Goal: Task Accomplishment & Management: Manage account settings

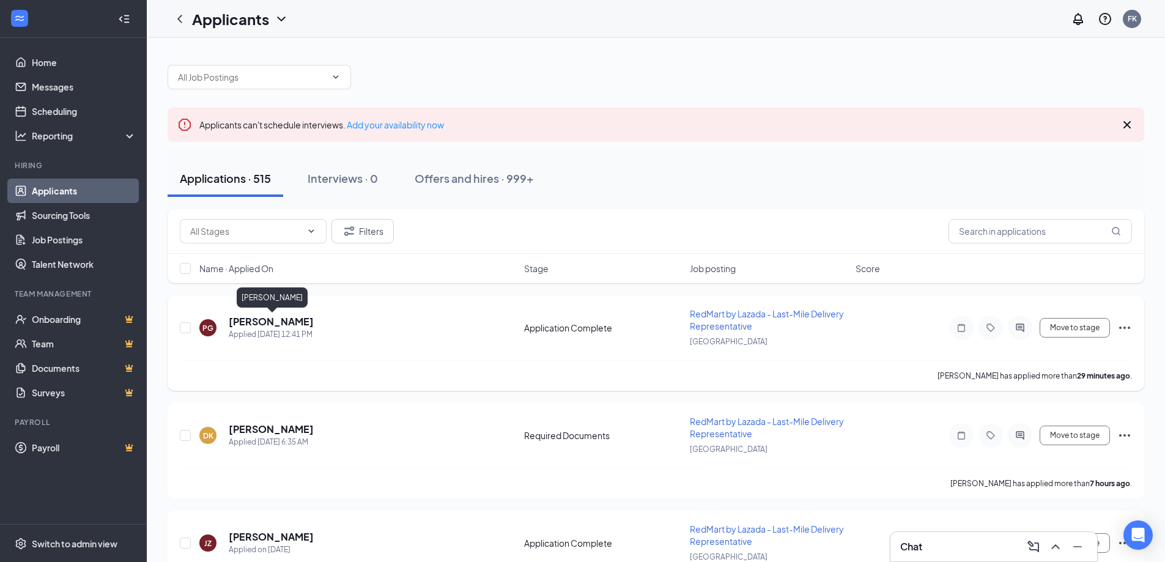
drag, startPoint x: 308, startPoint y: 325, endPoint x: 322, endPoint y: 323, distance: 13.6
click at [308, 325] on h5 "[PERSON_NAME]" at bounding box center [271, 321] width 85 height 13
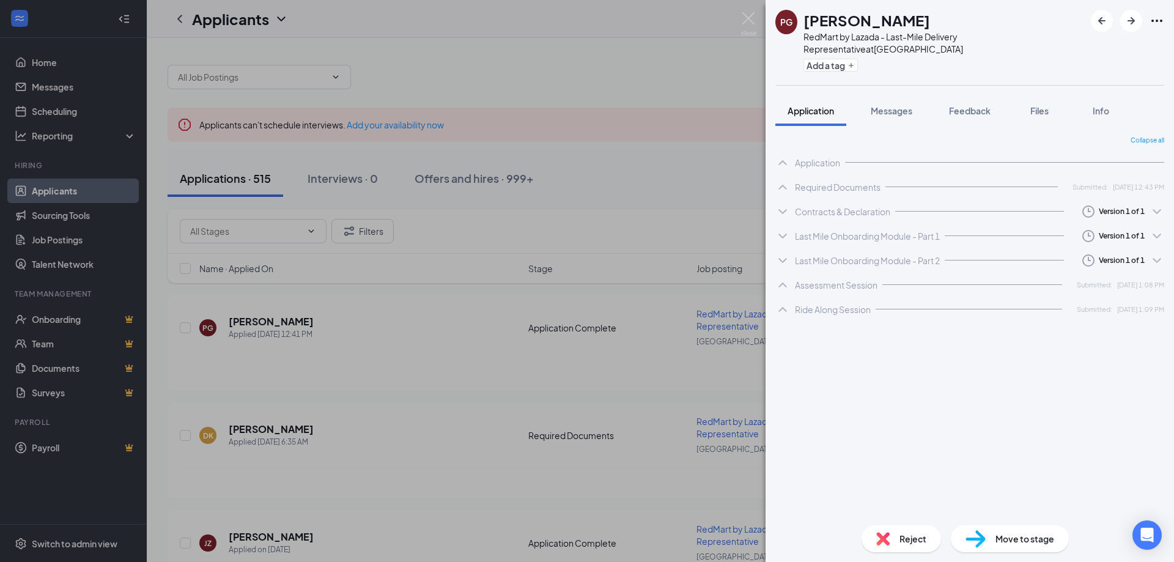
click at [1163, 18] on icon "Ellipses" at bounding box center [1157, 20] width 15 height 15
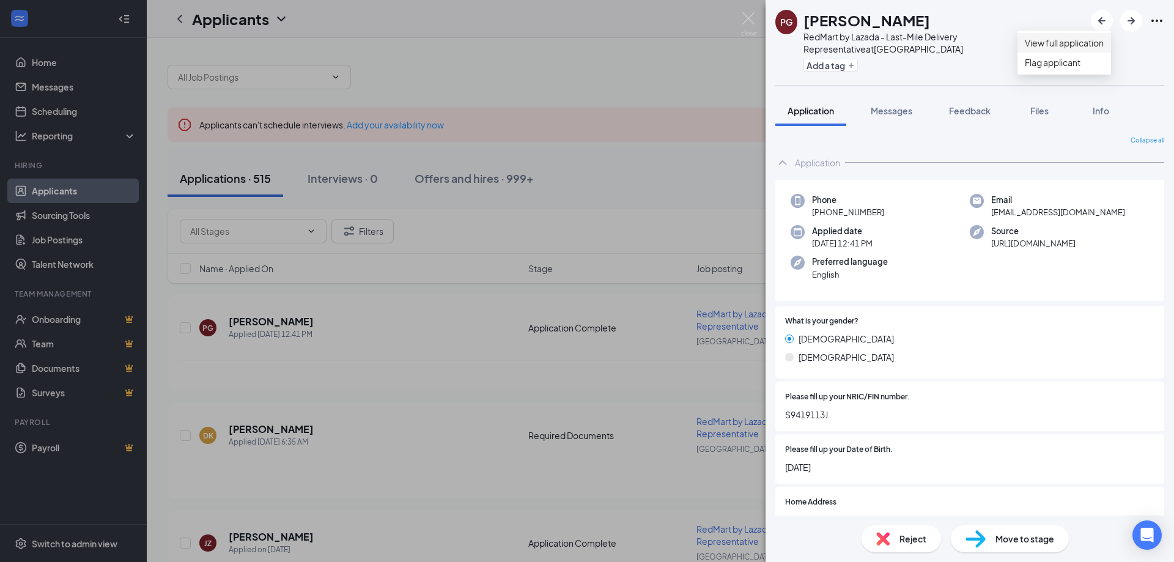
click at [1067, 50] on link "View full application" at bounding box center [1064, 42] width 79 height 13
click at [744, 23] on img at bounding box center [748, 24] width 15 height 24
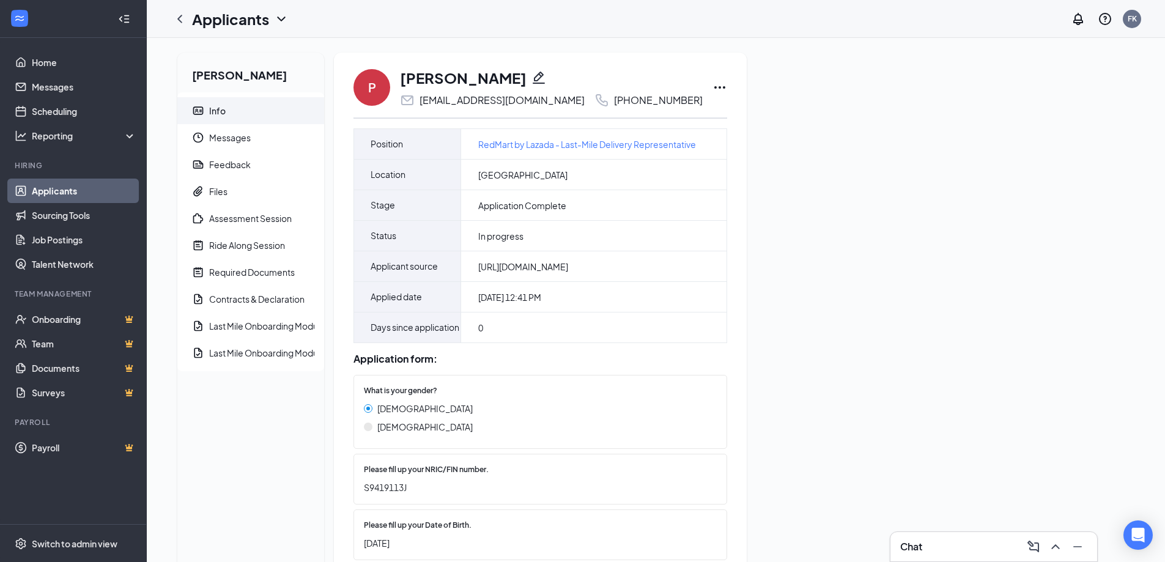
click at [546, 78] on icon "Pencil" at bounding box center [538, 77] width 15 height 15
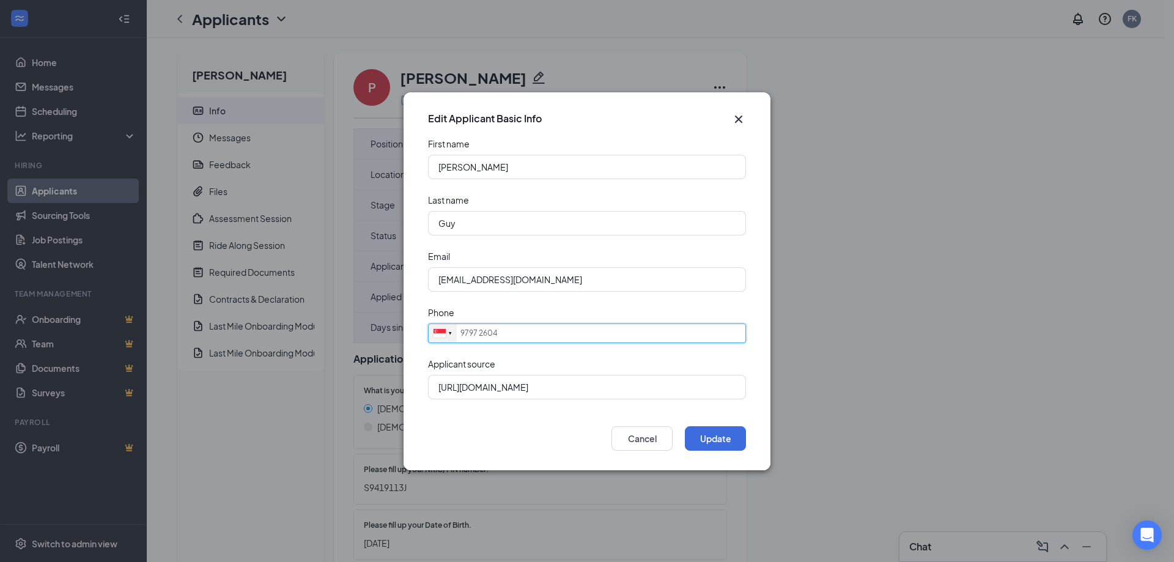
drag, startPoint x: 522, startPoint y: 327, endPoint x: 455, endPoint y: 327, distance: 67.3
click at [460, 327] on input "9797 2604" at bounding box center [587, 334] width 318 height 20
paste input "80796031"
type input "80796031"
click at [709, 433] on button "Update" at bounding box center [715, 438] width 61 height 24
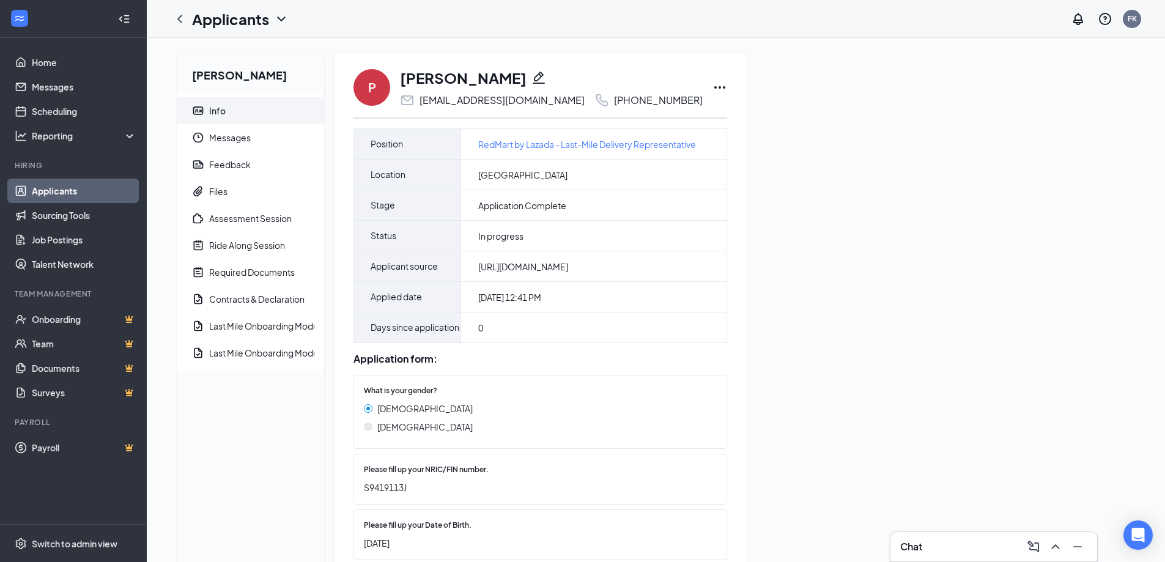
click at [546, 78] on icon "Pencil" at bounding box center [538, 77] width 15 height 15
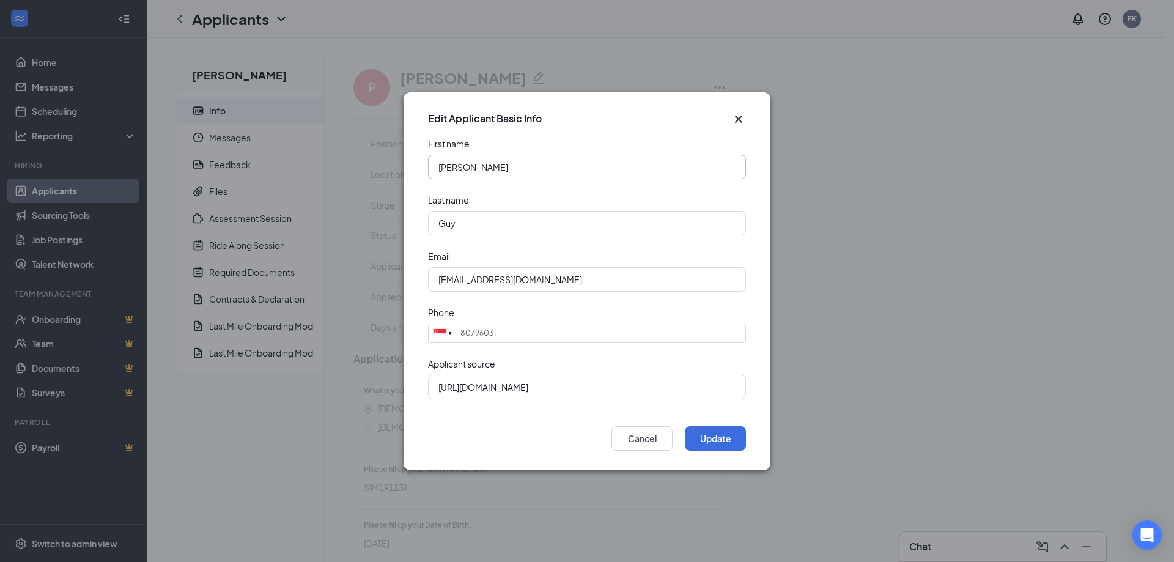
drag, startPoint x: 517, startPoint y: 168, endPoint x: 425, endPoint y: 169, distance: 91.8
click at [425, 169] on form "First name [PERSON_NAME] Last name Guy Email [EMAIL_ADDRESS][DOMAIN_NAME] Phone…" at bounding box center [587, 276] width 367 height 276
drag, startPoint x: 522, startPoint y: 168, endPoint x: 473, endPoint y: 175, distance: 48.9
click at [473, 175] on input "[PERSON_NAME]" at bounding box center [587, 167] width 318 height 24
type input "[PERSON_NAME]"
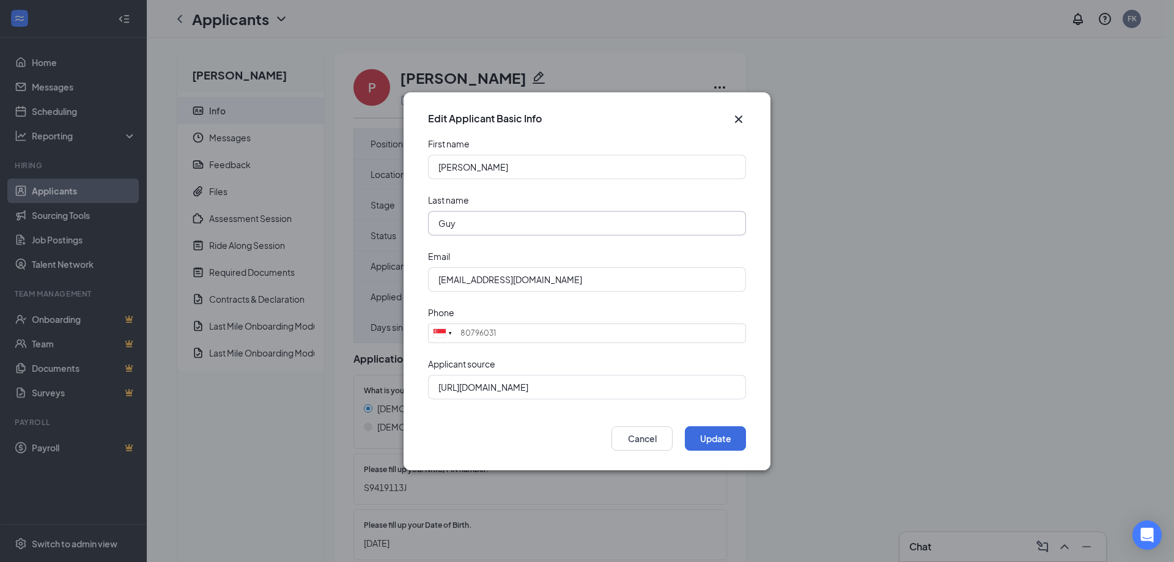
drag, startPoint x: 456, startPoint y: 226, endPoint x: 420, endPoint y: 226, distance: 36.1
click at [420, 226] on form "First name [PERSON_NAME] Last name Guy Email [EMAIL_ADDRESS][DOMAIN_NAME] Phone…" at bounding box center [587, 276] width 367 height 276
paste input "[PERSON_NAME]"
drag, startPoint x: 484, startPoint y: 223, endPoint x: 434, endPoint y: 229, distance: 51.1
click at [434, 229] on input "[PERSON_NAME]" at bounding box center [587, 223] width 318 height 24
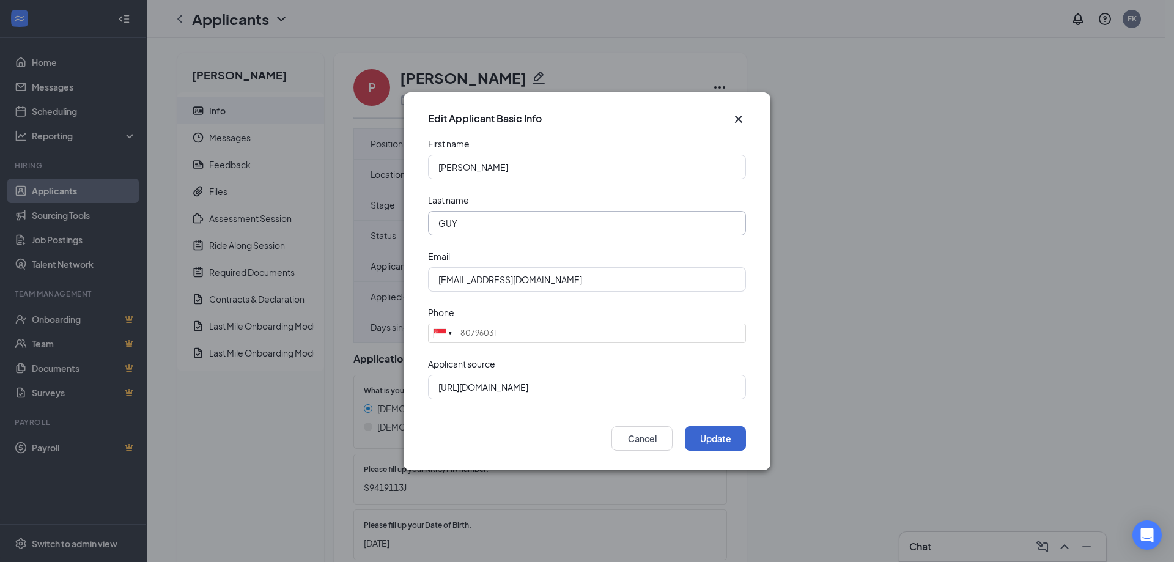
type input "GUY"
click at [719, 439] on button "Update" at bounding box center [715, 438] width 61 height 24
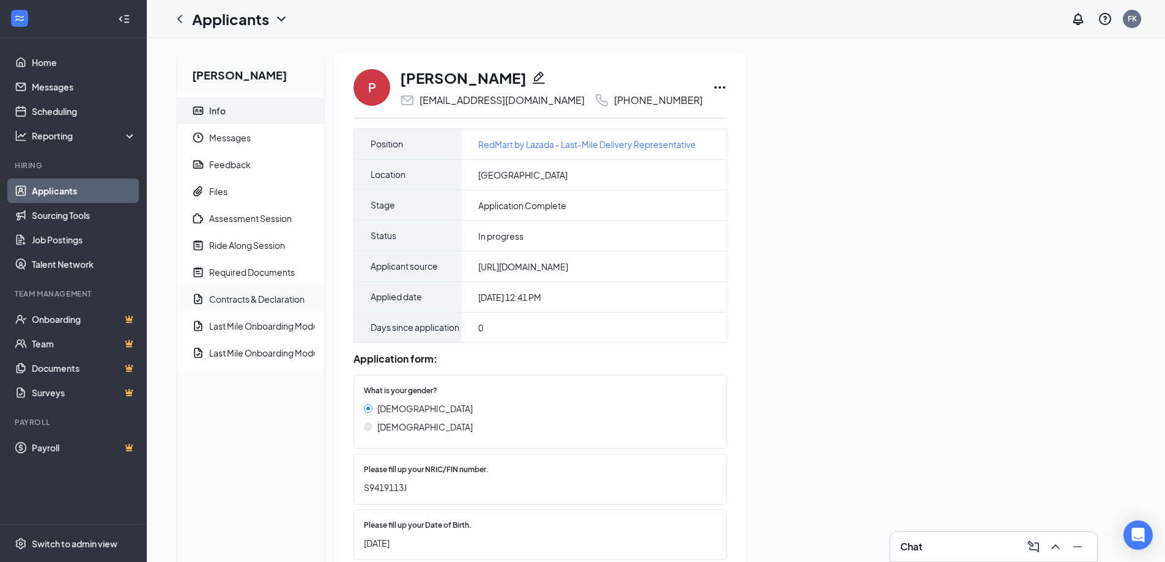
click at [256, 299] on div "Contracts & Declaration" at bounding box center [256, 299] width 95 height 12
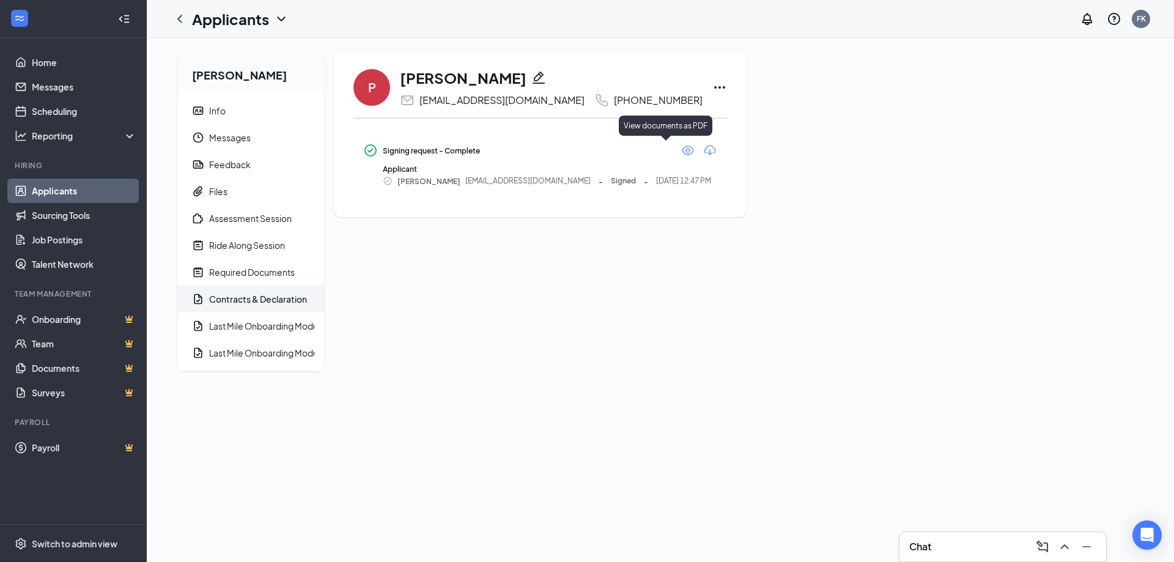
click at [681, 148] on icon "Eye" at bounding box center [688, 150] width 15 height 15
click at [221, 189] on div "Files" at bounding box center [218, 191] width 18 height 12
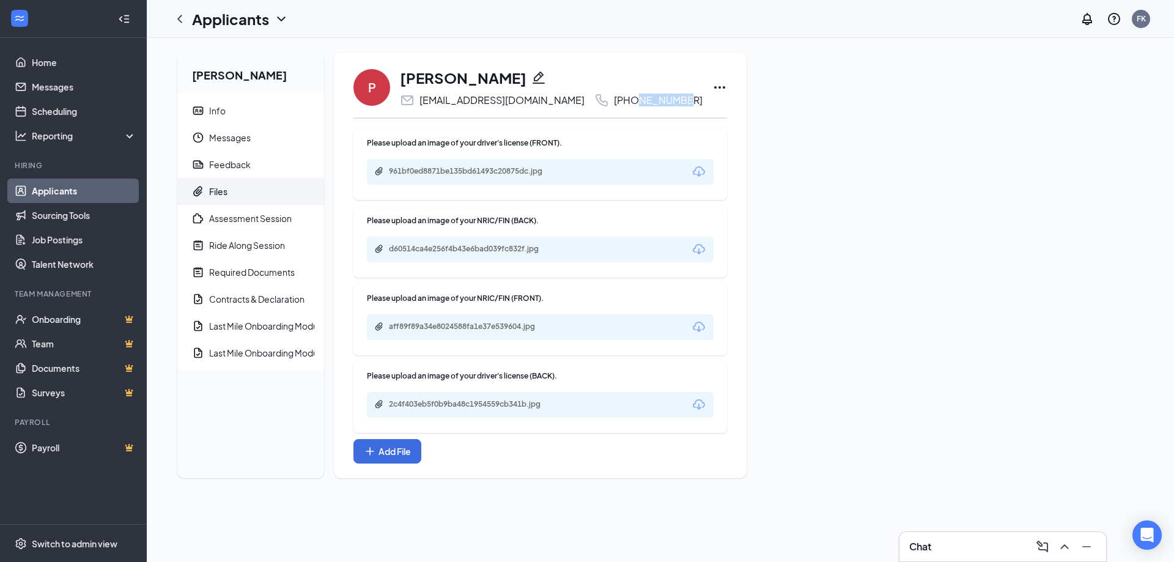
drag, startPoint x: 657, startPoint y: 102, endPoint x: 606, endPoint y: 104, distance: 50.8
click at [606, 104] on div "P [PERSON_NAME] GUY [EMAIL_ADDRESS][DOMAIN_NAME] [PHONE_NUMBER]" at bounding box center [541, 87] width 374 height 40
copy div "80796031"
click at [516, 172] on div "961bf0ed8871be135bd61493c20875dc.jpg" at bounding box center [474, 171] width 171 height 10
click at [519, 251] on div "d60514ca4e256f4b43e6bad039fc832f.jpg" at bounding box center [474, 249] width 171 height 10
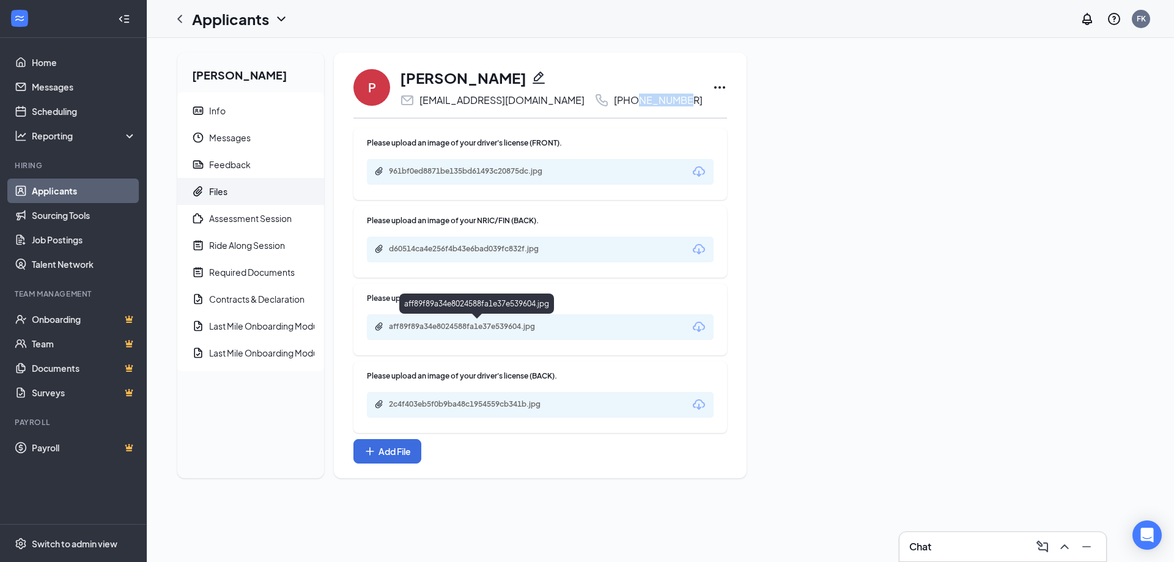
click at [501, 326] on div "aff89f89a34e8024588fa1e37e539604.jpg" at bounding box center [474, 327] width 171 height 10
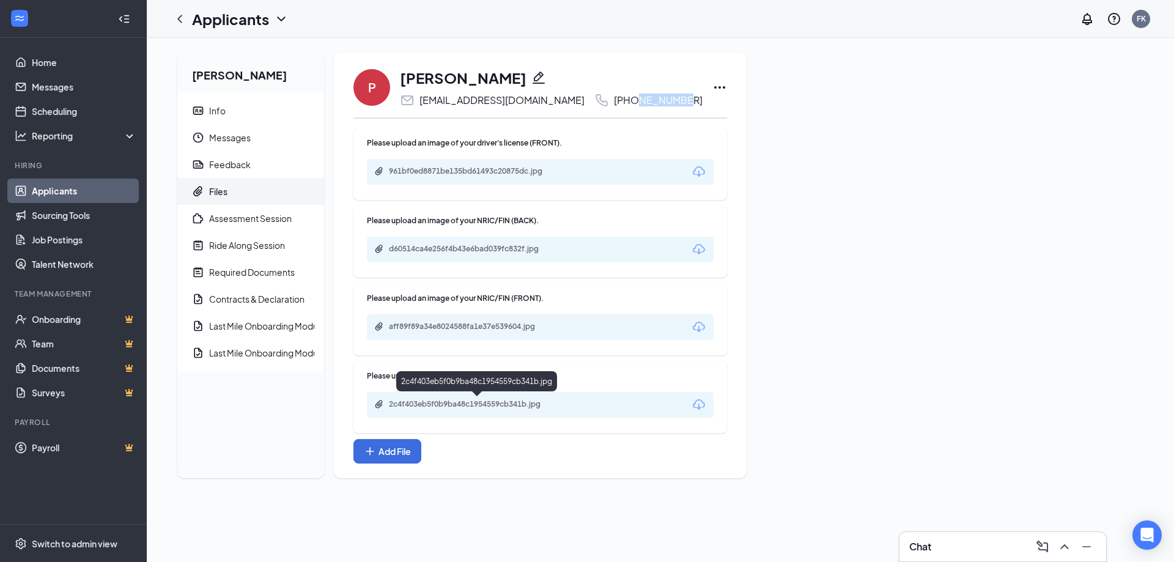
click at [524, 404] on div "2c4f403eb5f0b9ba48c1954559cb341b.jpg" at bounding box center [474, 404] width 171 height 10
click at [643, 119] on div "P [PERSON_NAME] GUY [EMAIL_ADDRESS][DOMAIN_NAME] [PHONE_NUMBER][DRIVERS_LICENSE…" at bounding box center [541, 265] width 374 height 396
copy div "80796031"
drag, startPoint x: 652, startPoint y: 103, endPoint x: 607, endPoint y: 107, distance: 44.9
click at [607, 107] on div "P [PERSON_NAME] GUY [EMAIL_ADDRESS][DOMAIN_NAME] [PHONE_NUMBER]" at bounding box center [541, 87] width 374 height 40
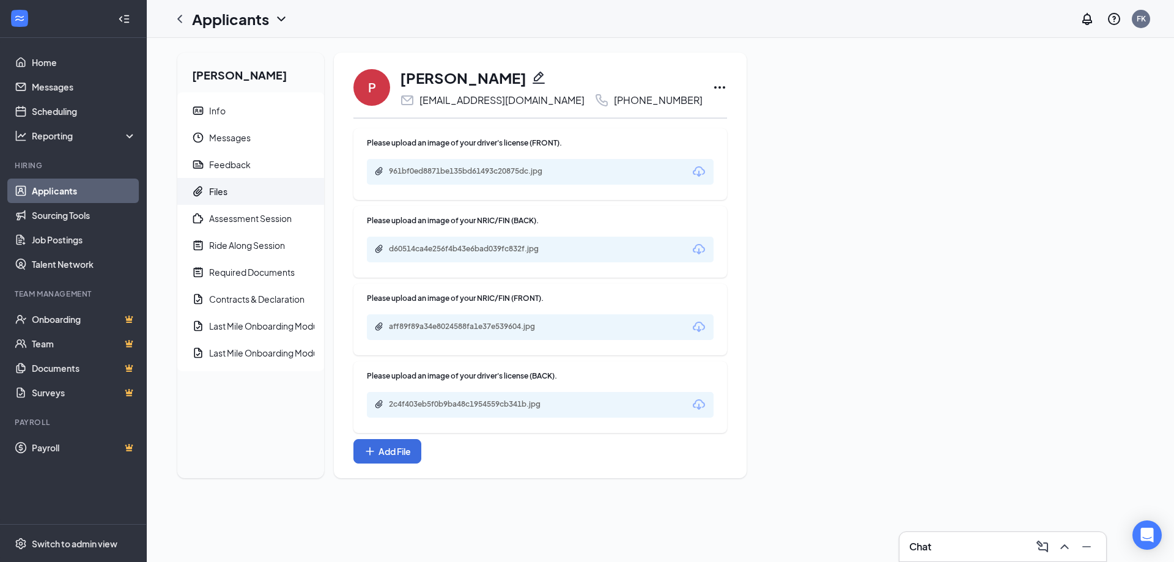
click at [503, 101] on div "[EMAIL_ADDRESS][DOMAIN_NAME]" at bounding box center [502, 100] width 165 height 12
copy div "[EMAIL_ADDRESS][DOMAIN_NAME]"
click at [474, 91] on div "[PERSON_NAME] GUY [EMAIL_ADDRESS][DOMAIN_NAME] [PHONE_NUMBER]" at bounding box center [551, 87] width 303 height 40
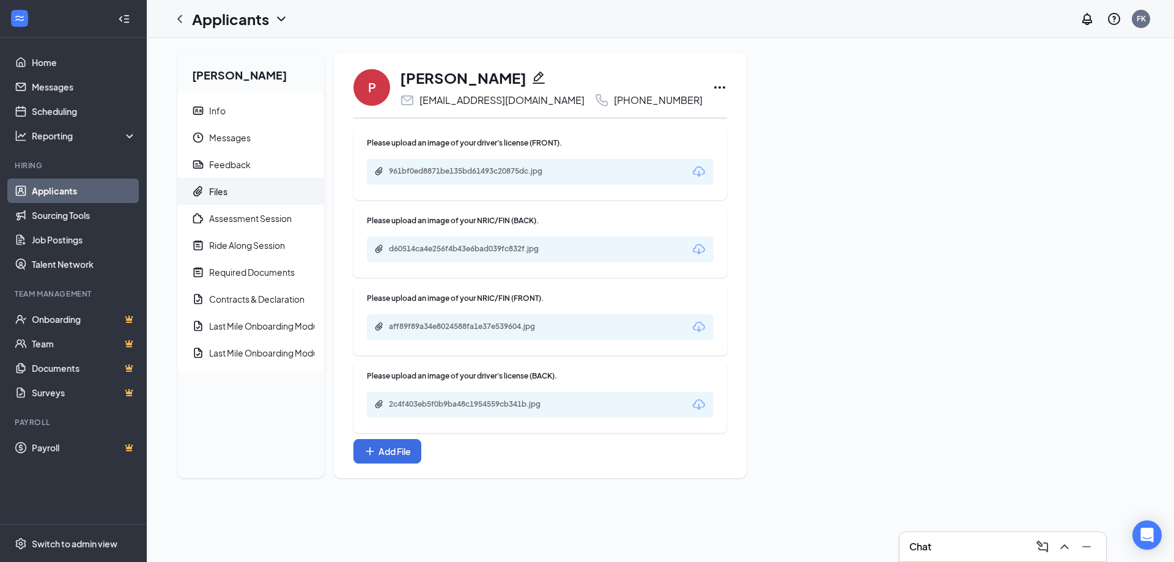
click at [472, 102] on div "[EMAIL_ADDRESS][DOMAIN_NAME]" at bounding box center [502, 100] width 165 height 12
copy div "[EMAIL_ADDRESS][DOMAIN_NAME]"
copy div "80796031"
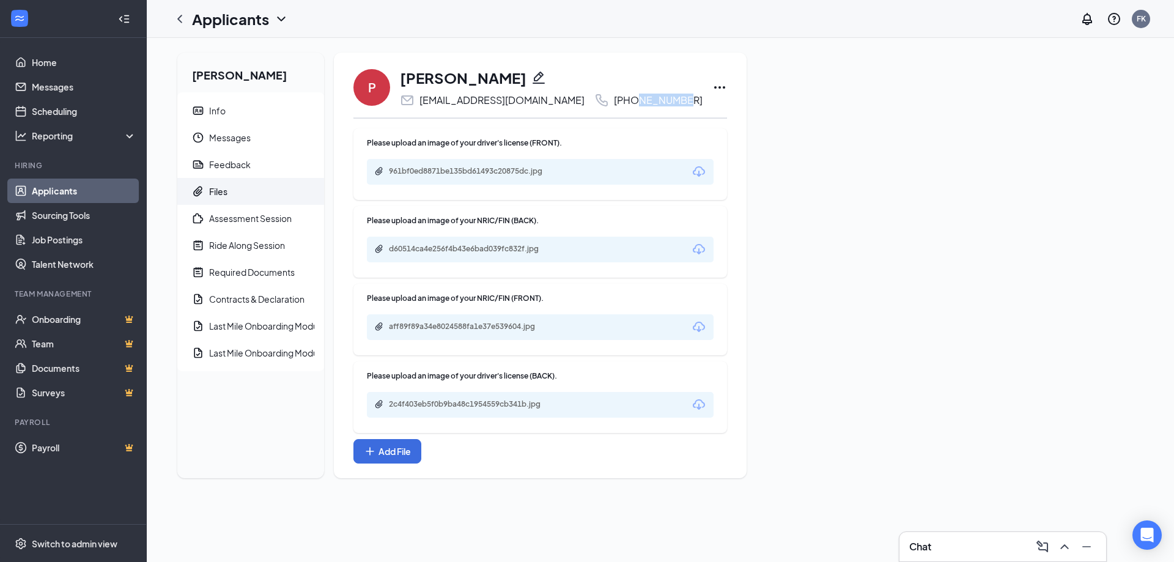
drag, startPoint x: 657, startPoint y: 106, endPoint x: 607, endPoint y: 106, distance: 50.8
click at [607, 106] on div "P [PERSON_NAME] GUY [EMAIL_ADDRESS][DOMAIN_NAME] [PHONE_NUMBER]" at bounding box center [541, 87] width 374 height 40
click at [495, 246] on div "d60514ca4e256f4b43e6bad039fc832f.jpg" at bounding box center [474, 249] width 171 height 10
click at [210, 117] on span "Info" at bounding box center [261, 110] width 105 height 27
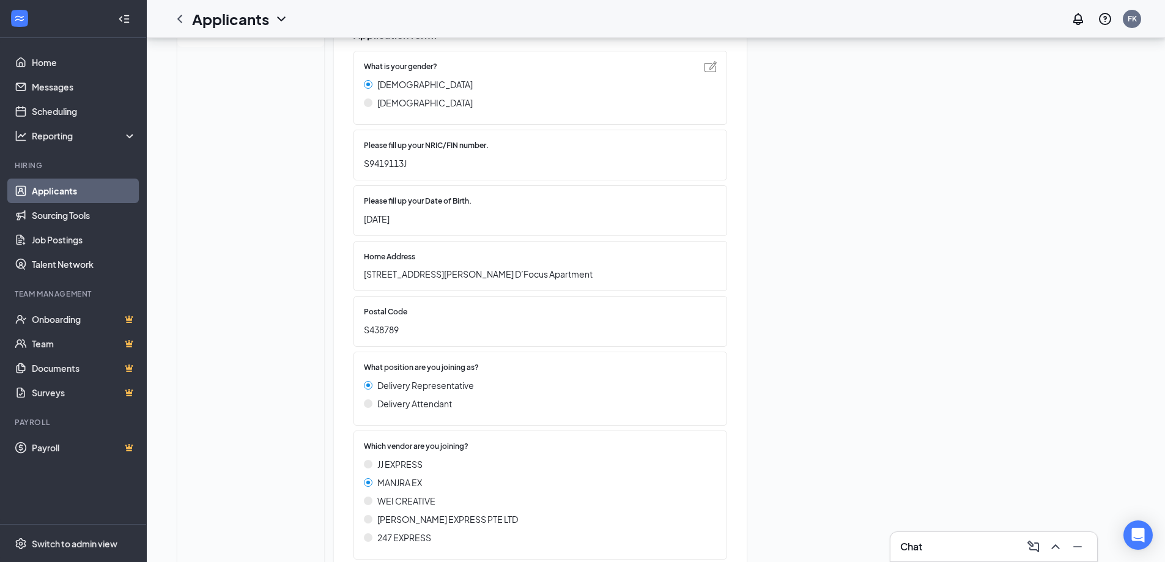
scroll to position [428, 0]
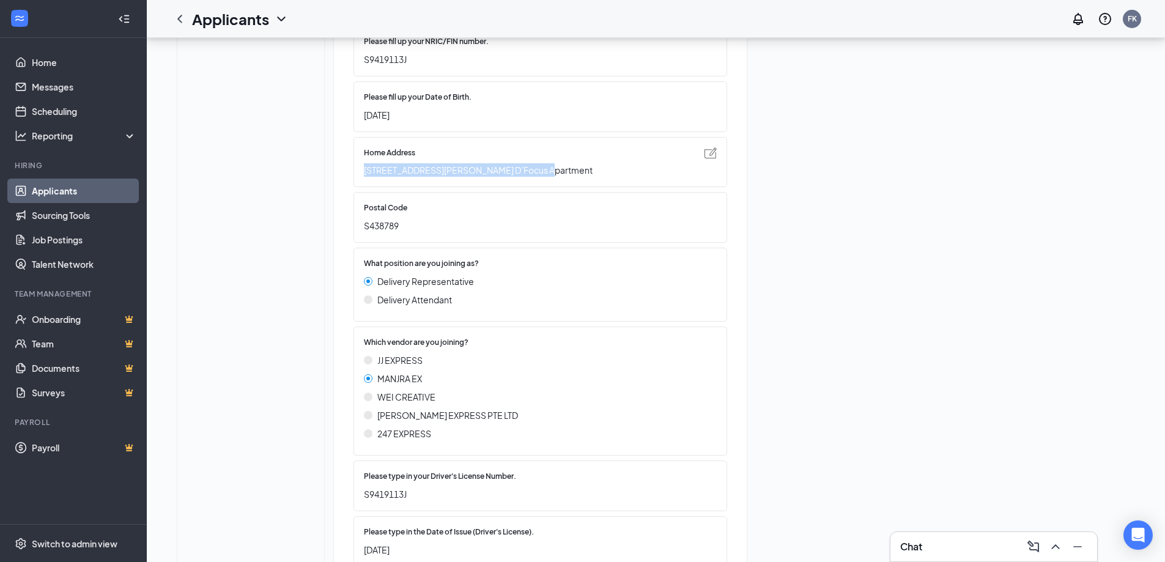
copy span "[STREET_ADDRESS][PERSON_NAME] D’Focus Apartment"
drag, startPoint x: 559, startPoint y: 201, endPoint x: 364, endPoint y: 199, distance: 195.1
click at [365, 188] on div "Home Address [STREET_ADDRESS][PERSON_NAME] D’Focus Apartment" at bounding box center [541, 162] width 374 height 51
copy span "438789"
drag, startPoint x: 442, startPoint y: 256, endPoint x: 421, endPoint y: 148, distance: 109.6
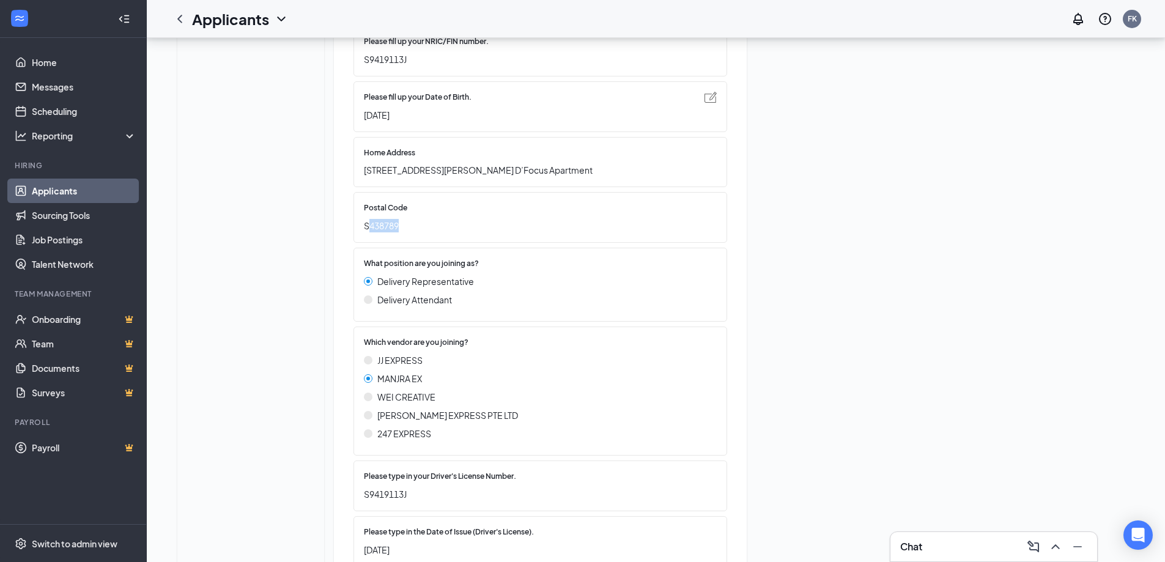
click at [373, 232] on span "S438789" at bounding box center [534, 225] width 341 height 13
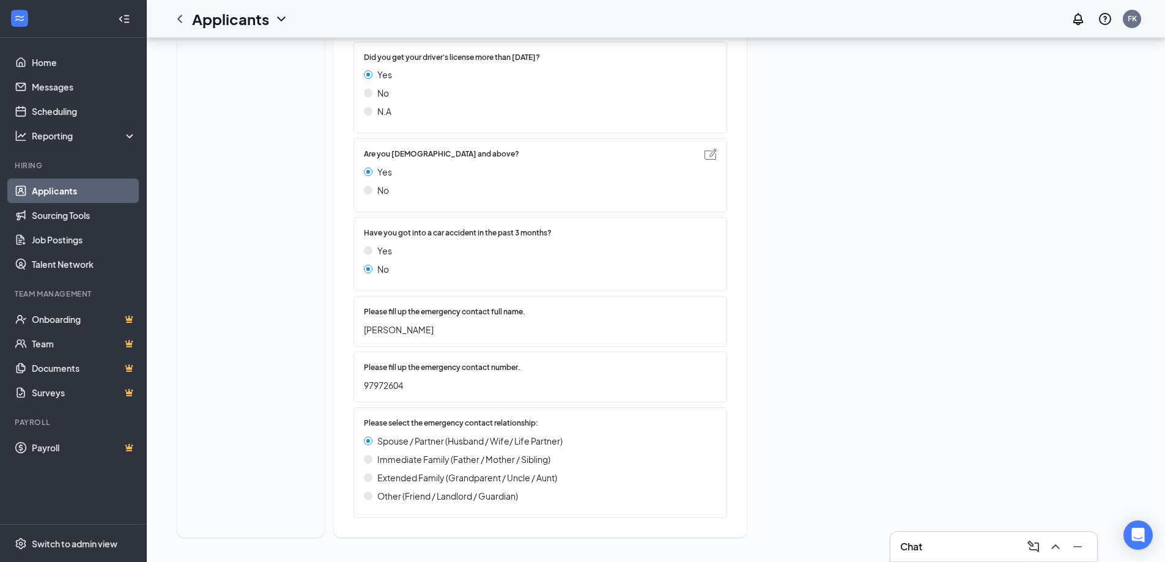
scroll to position [988, 0]
drag, startPoint x: 391, startPoint y: 334, endPoint x: 360, endPoint y: 333, distance: 31.2
click at [360, 333] on div "Please fill up the emergency contact full name. [PERSON_NAME]" at bounding box center [541, 321] width 374 height 51
copy span "[PERSON_NAME]"
drag, startPoint x: 421, startPoint y: 388, endPoint x: 369, endPoint y: 379, distance: 52.8
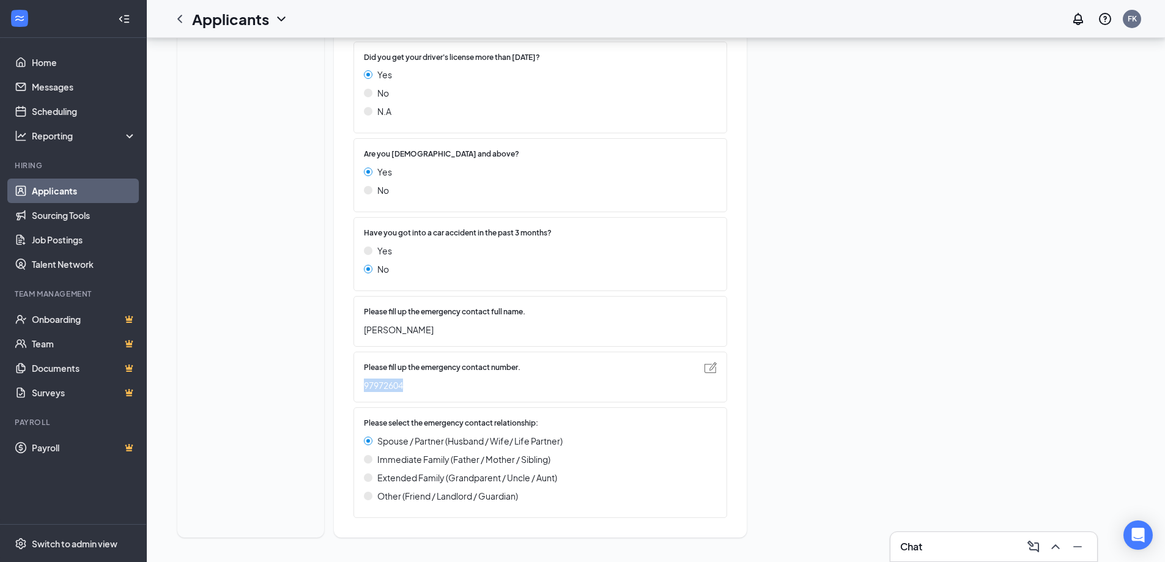
click at [368, 382] on span "97972604" at bounding box center [534, 385] width 341 height 13
copy span "97972604"
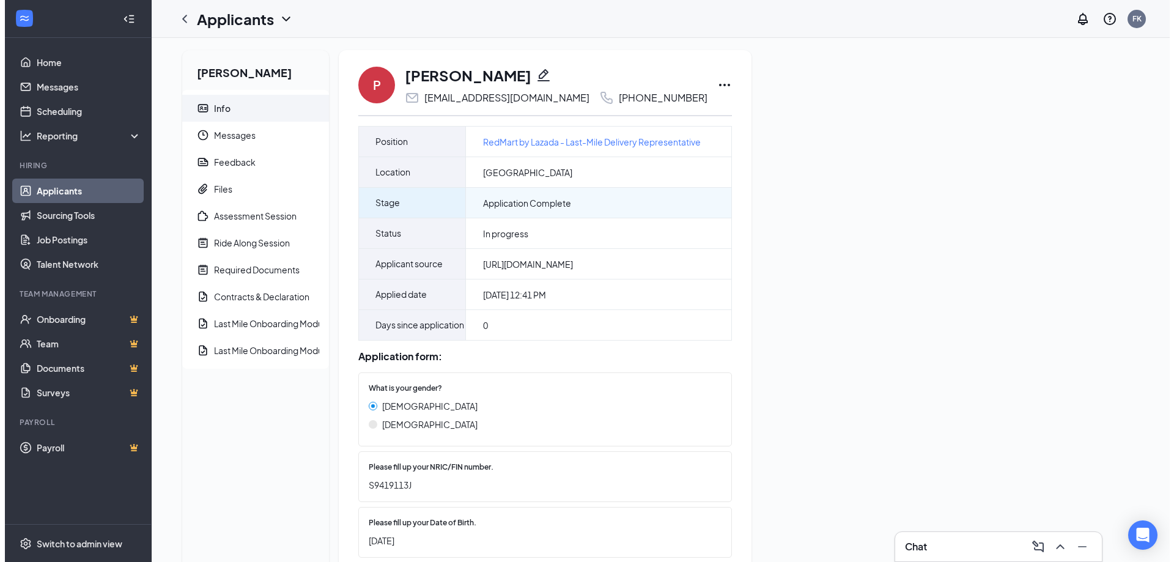
scroll to position [0, 0]
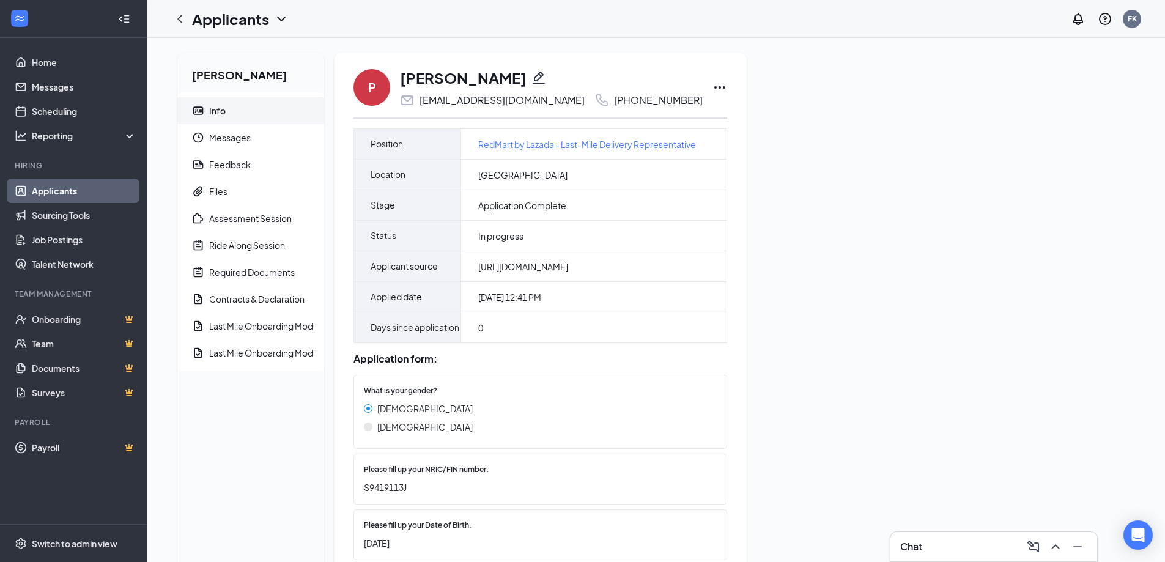
copy h1 "[PERSON_NAME]"
drag, startPoint x: 403, startPoint y: 75, endPoint x: 565, endPoint y: 78, distance: 162.1
click at [565, 78] on div "P [PERSON_NAME] GUY [EMAIL_ADDRESS][DOMAIN_NAME] [PHONE_NUMBER]" at bounding box center [541, 87] width 374 height 40
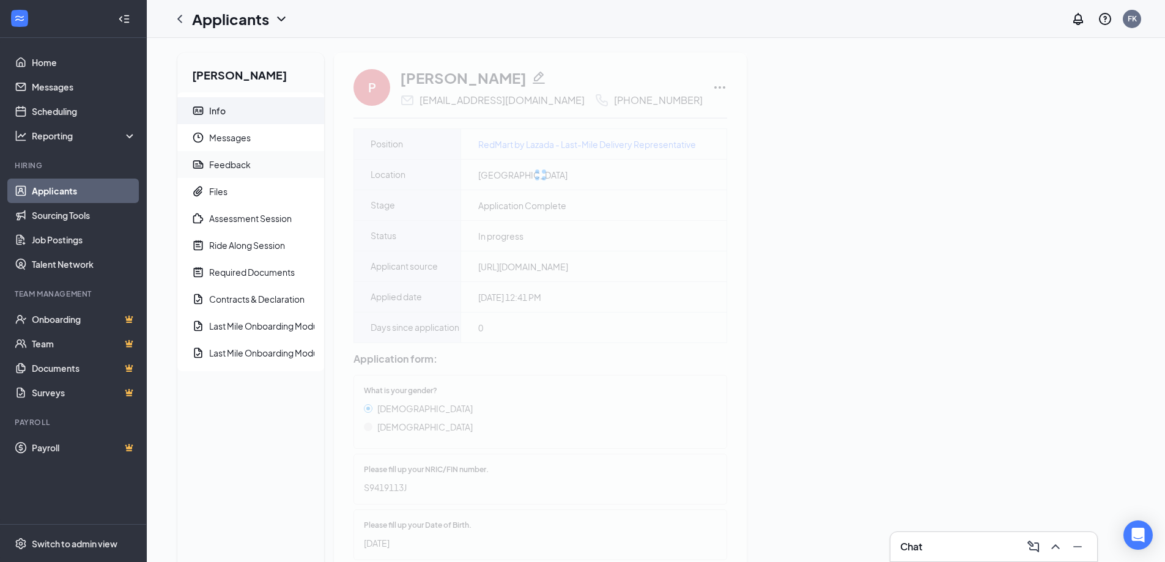
click at [230, 163] on div "Feedback" at bounding box center [230, 164] width 42 height 12
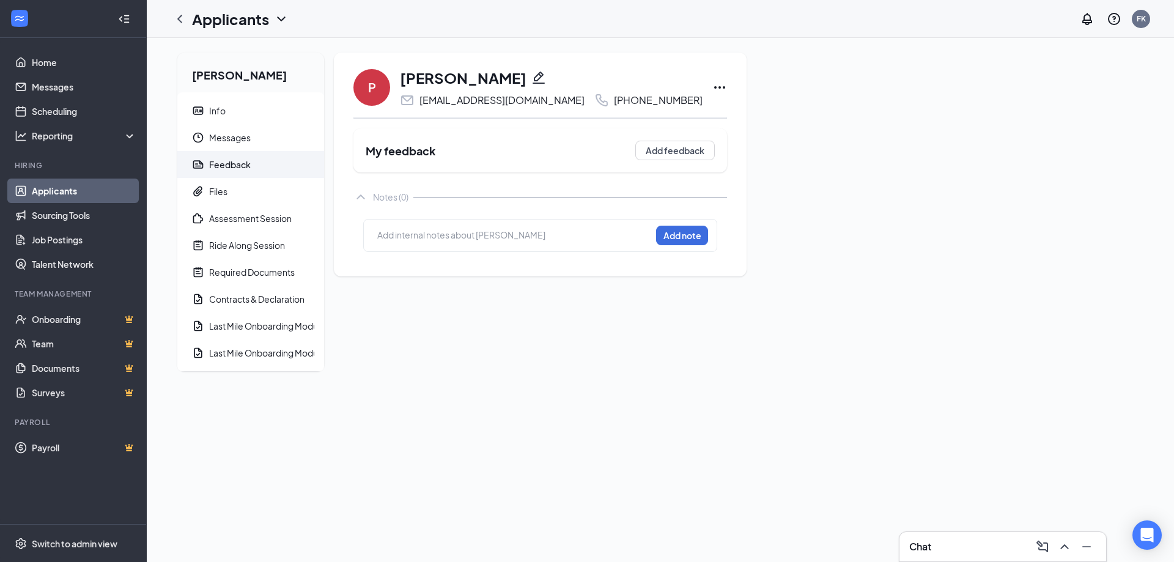
click at [475, 239] on div at bounding box center [514, 235] width 273 height 13
click at [424, 234] on div at bounding box center [514, 235] width 273 height 13
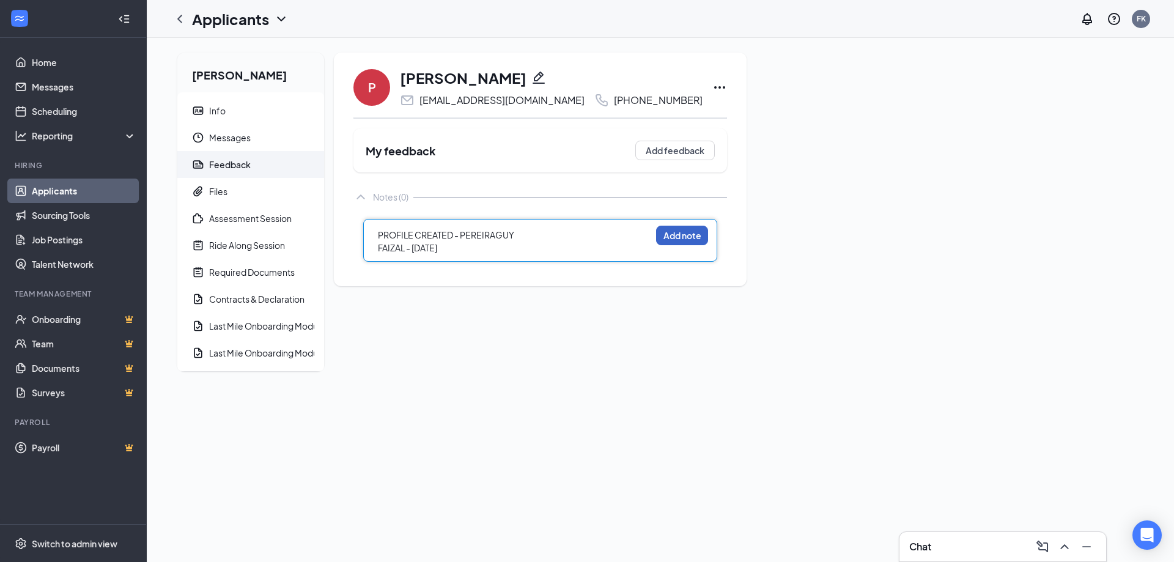
click at [656, 237] on button "Add note" at bounding box center [682, 236] width 52 height 20
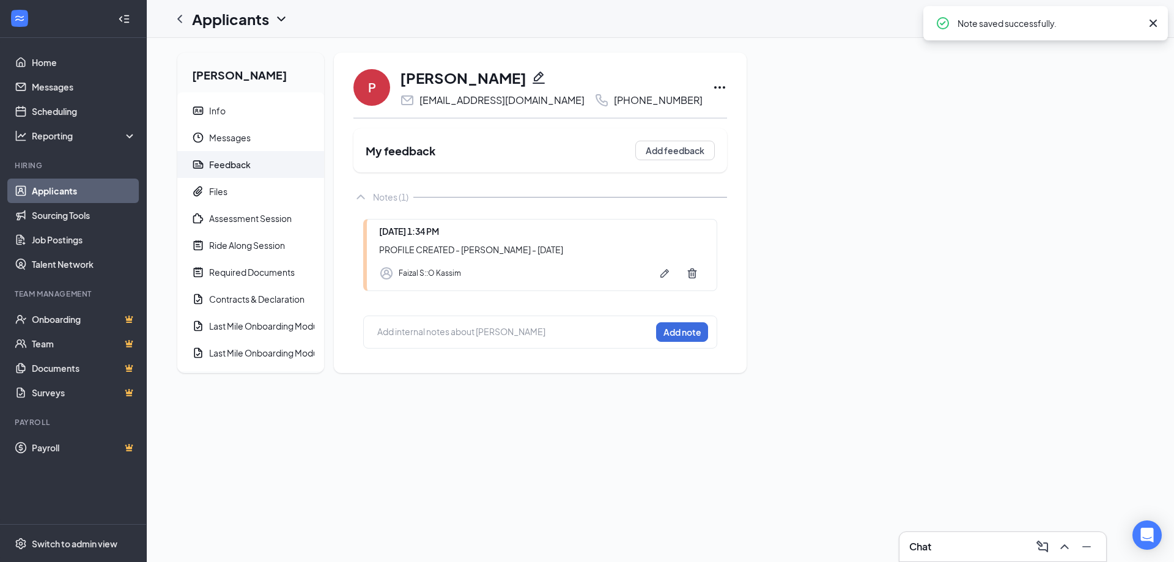
click at [626, 124] on div "P [PERSON_NAME] GUY [EMAIL_ADDRESS][DOMAIN_NAME] [PHONE_NUMBER] My feedback Add…" at bounding box center [541, 212] width 374 height 291
click at [713, 87] on icon "Ellipses" at bounding box center [720, 87] width 15 height 15
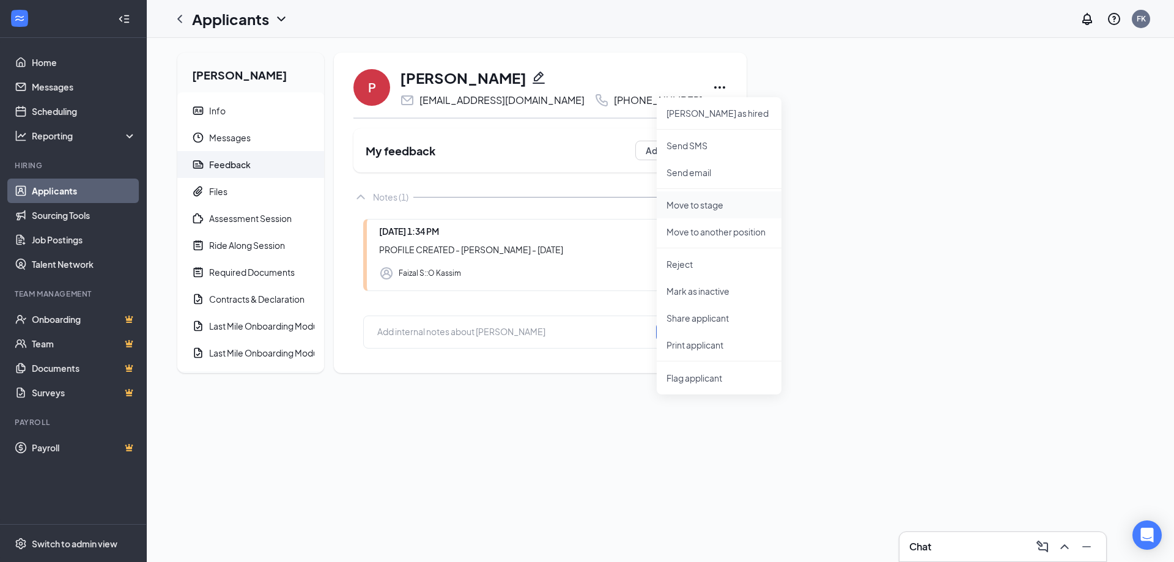
click at [683, 199] on p "Move to stage" at bounding box center [719, 205] width 105 height 12
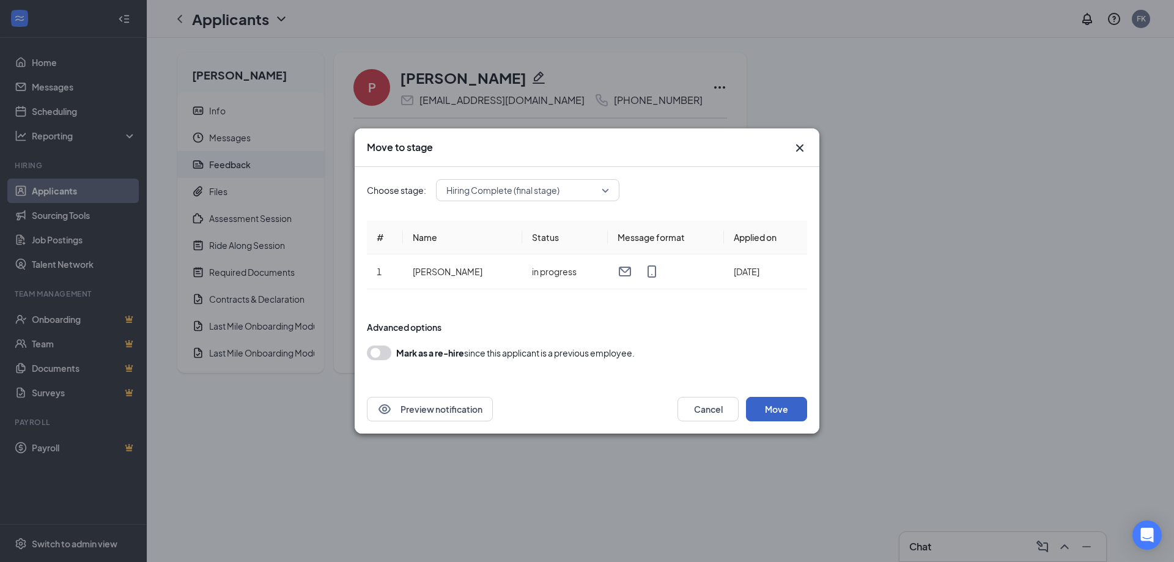
click at [772, 398] on button "Move" at bounding box center [776, 409] width 61 height 24
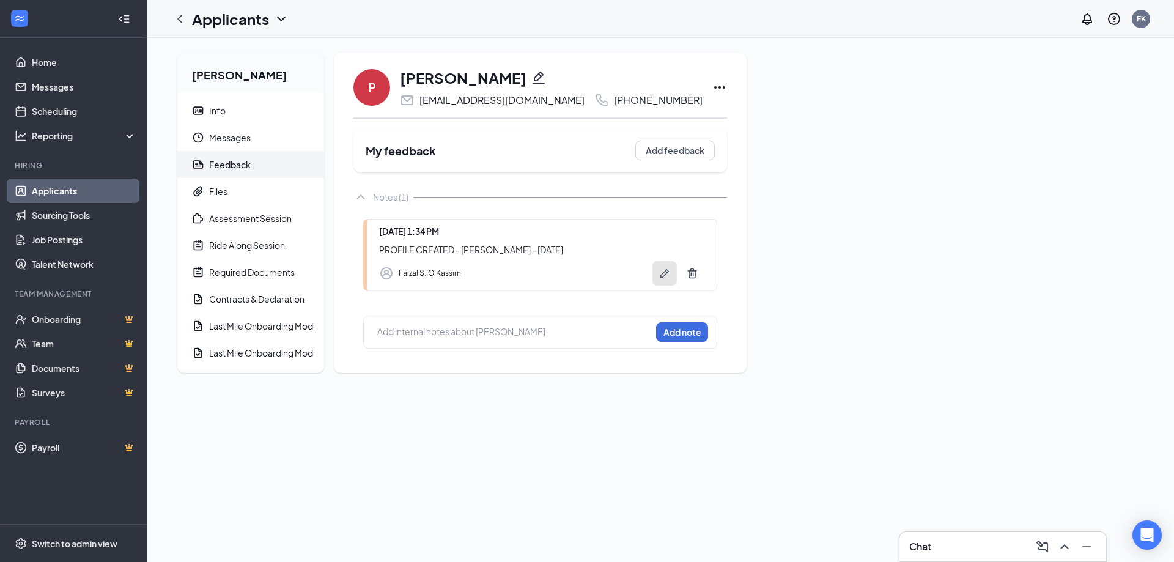
click at [659, 280] on icon "Pen" at bounding box center [665, 273] width 12 height 12
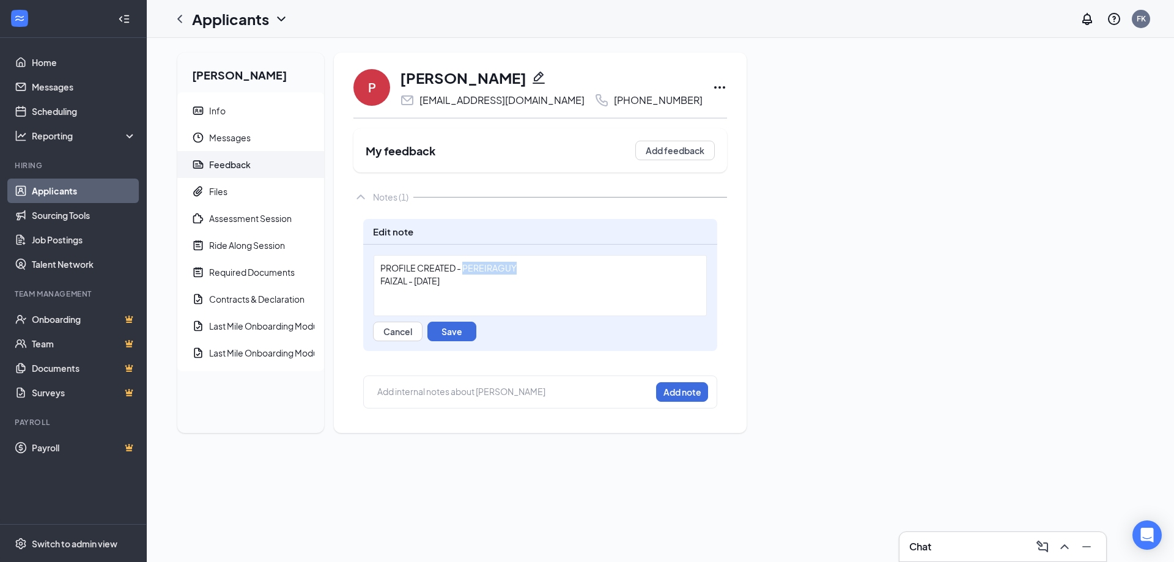
drag, startPoint x: 524, startPoint y: 271, endPoint x: 469, endPoint y: 269, distance: 54.5
click at [469, 269] on div "PROFILE CREATED - PEREIRAGUY" at bounding box center [540, 268] width 320 height 13
drag, startPoint x: 522, startPoint y: 267, endPoint x: 467, endPoint y: 271, distance: 55.2
click at [467, 271] on div "PROFILE CREATED - PEREIRAGUY" at bounding box center [540, 268] width 320 height 13
click at [464, 330] on button "Save" at bounding box center [452, 332] width 49 height 20
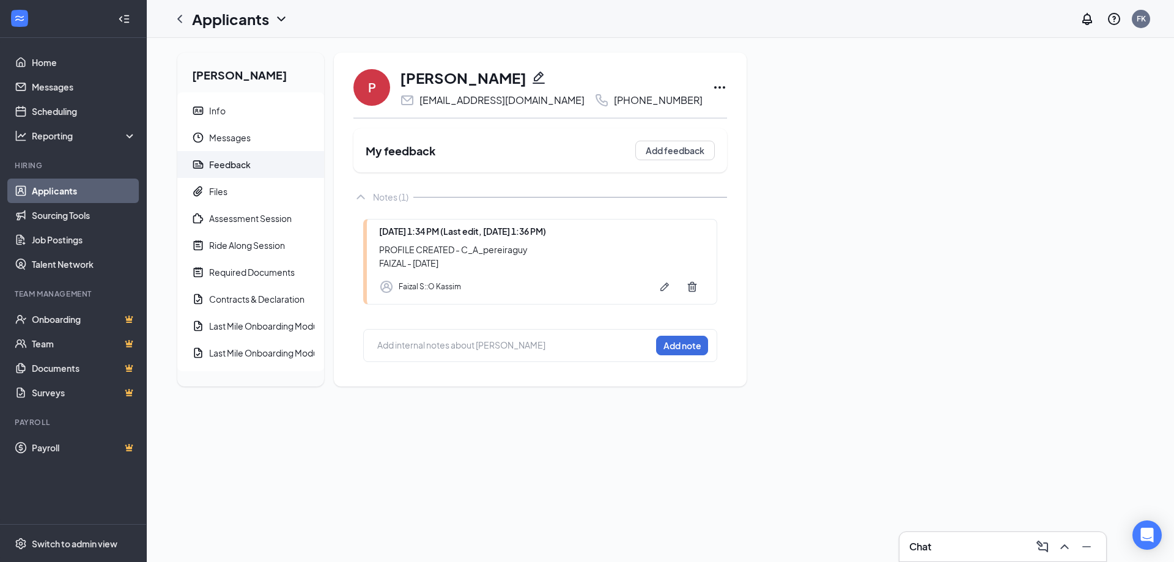
click at [713, 81] on icon "Ellipses" at bounding box center [720, 87] width 15 height 15
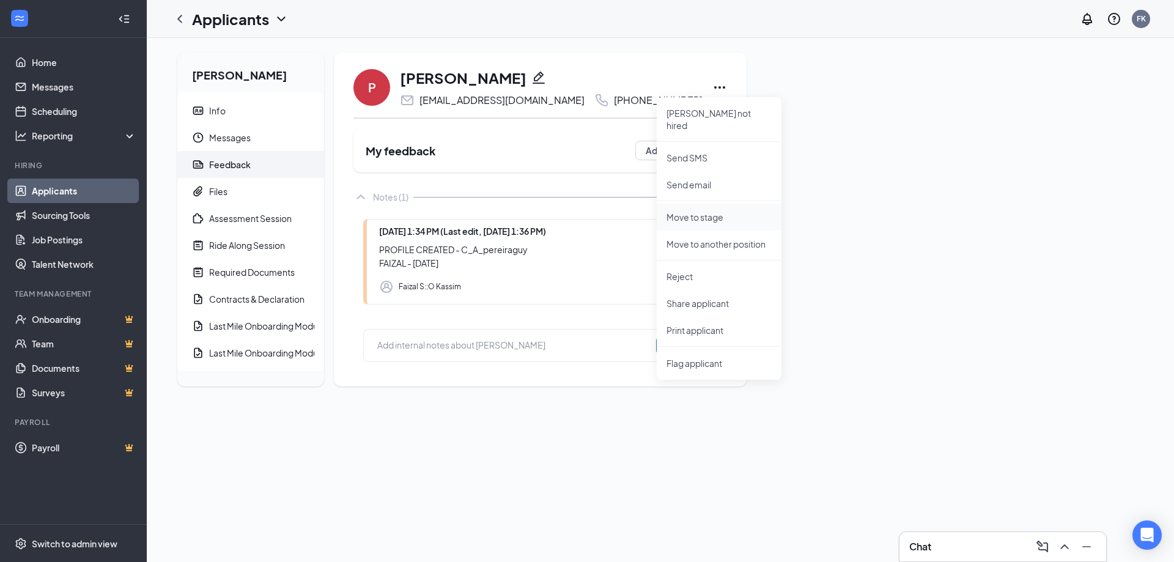
click at [702, 211] on p "Move to stage" at bounding box center [719, 217] width 105 height 12
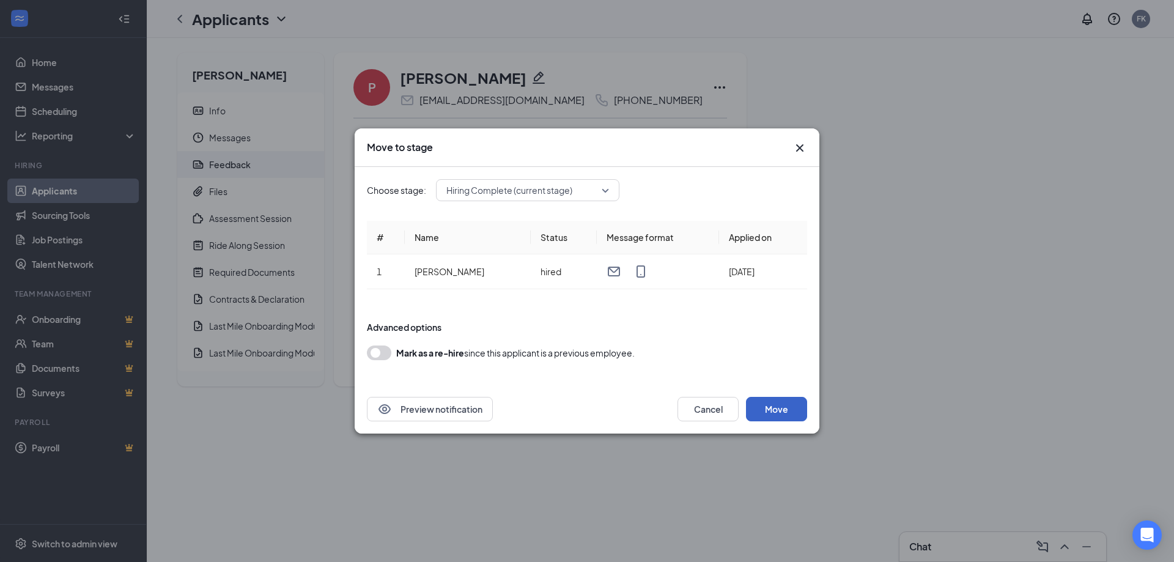
click at [770, 412] on button "Move" at bounding box center [776, 409] width 61 height 24
